Goal: Task Accomplishment & Management: Use online tool/utility

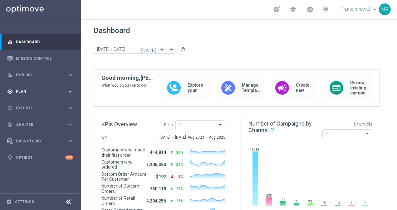
click at [29, 91] on span "Plan" at bounding box center [42, 92] width 52 height 4
click at [31, 126] on button "Templates keyboard_arrow_right" at bounding box center [44, 123] width 57 height 5
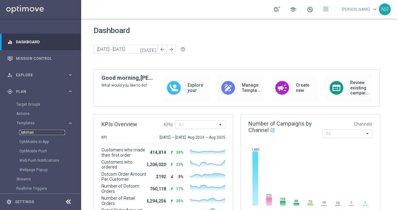
click at [30, 131] on link "Optimail" at bounding box center [42, 132] width 46 height 5
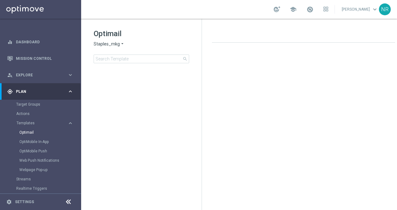
click at [112, 42] on span "Staples_mkg" at bounding box center [107, 44] width 26 height 6
click at [116, 62] on div "Staples_mkt_trn" at bounding box center [117, 58] width 47 height 7
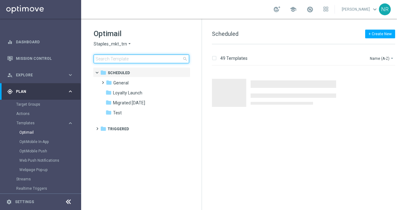
click at [128, 59] on input at bounding box center [142, 59] width 96 height 9
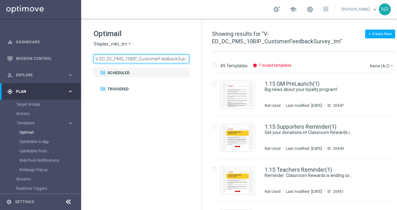
scroll to position [0, 11]
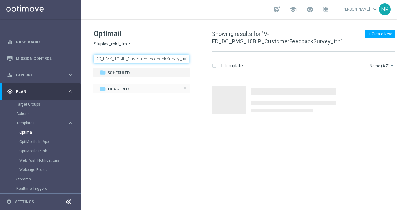
type input "V-ED_DC_PMS_10BIP_CustomerFeedbackSurvey_trn"
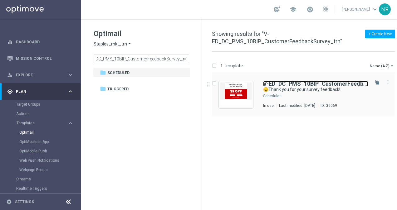
click at [285, 83] on b "V-ED_DC_PMS_10BIP_CustomerFeedbackSurvey_trn" at bounding box center [332, 84] width 138 height 7
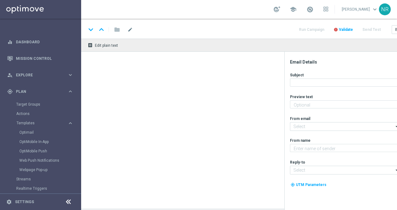
type textarea "Here's $5 off your next in-store print purchase."
type input "[EMAIL_ADDRESS][DOMAIN_NAME]"
type textarea "Staples"
type input "[EMAIL_ADDRESS][DOMAIN_NAME]"
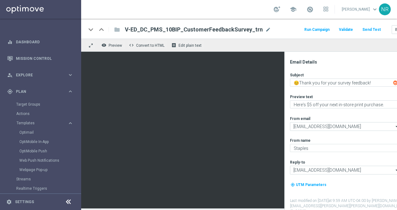
scroll to position [5, 0]
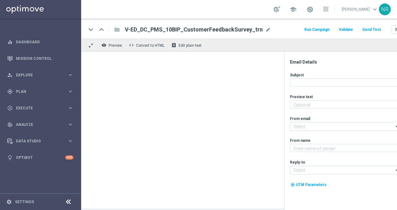
type textarea "Here's $5 off your next in-store print purchase."
type textarea "Staples"
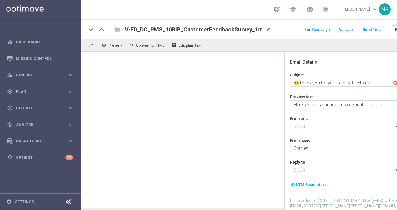
type input "[EMAIL_ADDRESS][DOMAIN_NAME]"
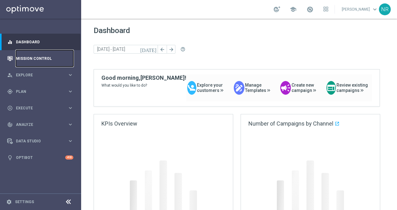
click at [54, 57] on link "Mission Control" at bounding box center [44, 58] width 57 height 17
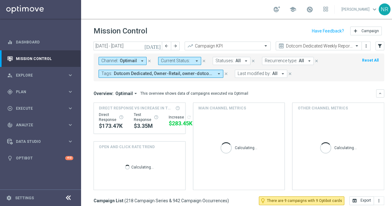
click at [225, 73] on icon "close" at bounding box center [226, 73] width 4 height 4
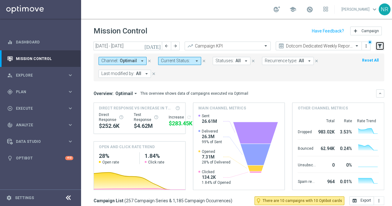
click at [377, 44] on button "filter_alt" at bounding box center [380, 46] width 9 height 9
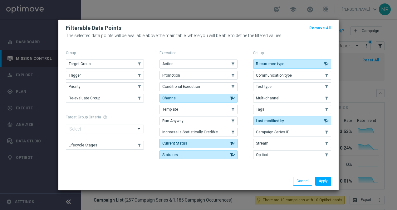
click at [94, 60] on div "Group Target Group .cls-1{fill:none;} .cls-1{fill:none;} Trigger .cls-1{fill:no…" at bounding box center [105, 105] width 78 height 113
click at [94, 62] on button "Target Group" at bounding box center [105, 64] width 78 height 9
click at [320, 179] on button "Apply" at bounding box center [323, 181] width 16 height 9
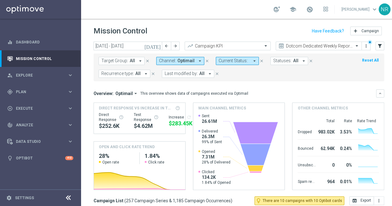
click at [125, 63] on span "Target Group:" at bounding box center [114, 60] width 27 height 5
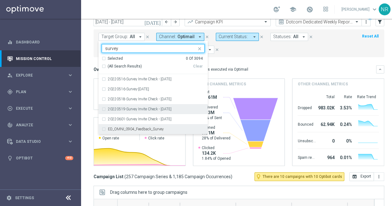
scroll to position [24, 0]
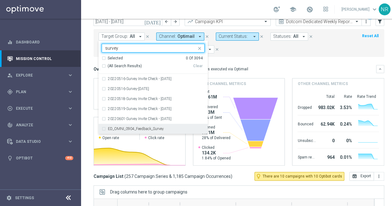
click at [162, 126] on div "ED_OMNI_0904_Feedback_Survey" at bounding box center [153, 129] width 103 height 10
type input "survey"
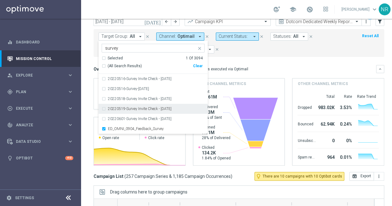
click at [281, 67] on div "Overview: Optimail arrow_drop_down This overview shows data of campaigns execut…" at bounding box center [235, 69] width 283 height 6
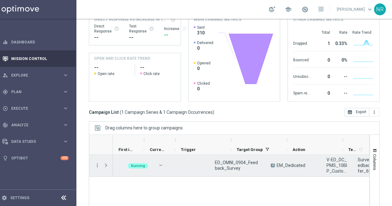
scroll to position [0, 0]
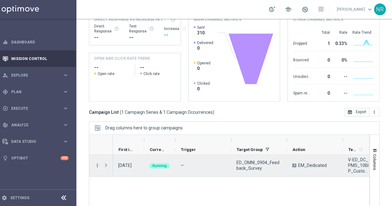
click at [95, 164] on icon "more_vert" at bounding box center [98, 165] width 6 height 6
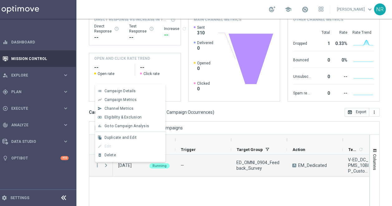
click at [217, 110] on div "Campaign List ( 1 Campaign Series & 1 Campaign Occurrences ) open_in_browser Ex…" at bounding box center [234, 112] width 291 height 9
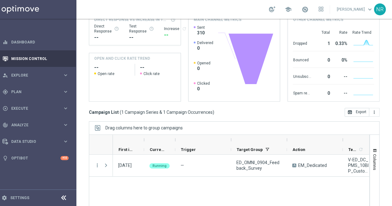
click at [90, 196] on div "more_vert 05 Sep 2025, Friday Running — ED_OMNI_0904_Feedback_Survey A EM_Dedic…" at bounding box center [229, 190] width 281 height 71
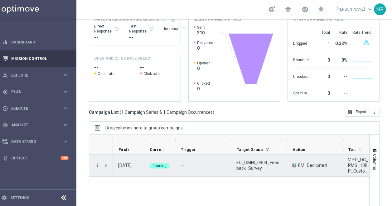
click at [95, 163] on icon "more_vert" at bounding box center [98, 165] width 6 height 6
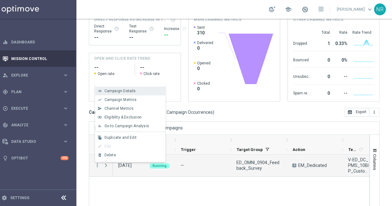
click at [116, 91] on span "Campaign Details" at bounding box center [121, 91] width 32 height 4
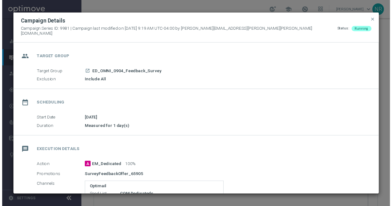
scroll to position [115, 0]
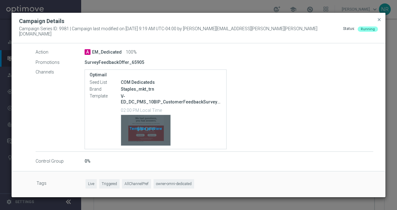
click at [150, 137] on div "Template preview" at bounding box center [145, 130] width 49 height 31
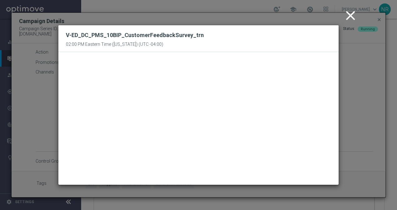
click at [353, 18] on icon "close" at bounding box center [351, 16] width 16 height 16
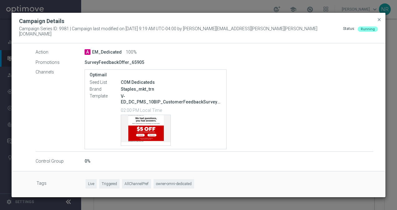
click at [376, 21] on div "Campaign Details" at bounding box center [198, 20] width 368 height 7
click at [379, 21] on span "close" at bounding box center [379, 19] width 5 height 5
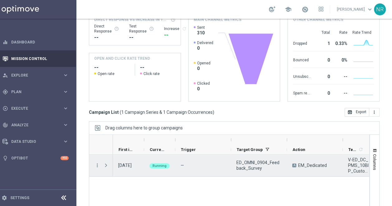
click at [101, 164] on div "Press SPACE to select this row." at bounding box center [107, 166] width 12 height 22
click at [99, 164] on icon "more_vert" at bounding box center [98, 165] width 6 height 6
